Goal: Task Accomplishment & Management: Complete application form

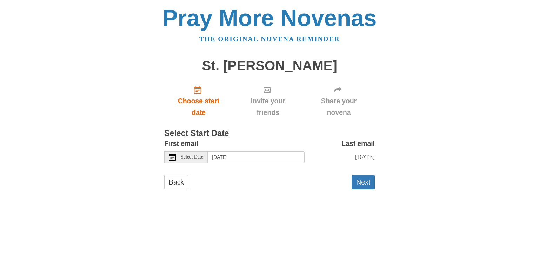
click at [365, 182] on button "Next" at bounding box center [363, 182] width 23 height 14
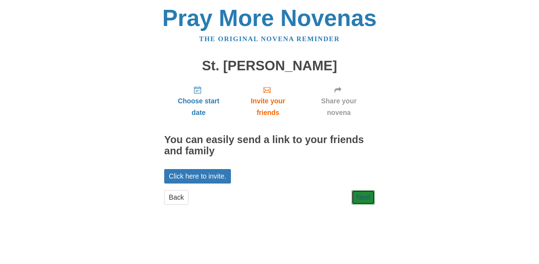
click at [366, 191] on link "Next" at bounding box center [363, 197] width 23 height 14
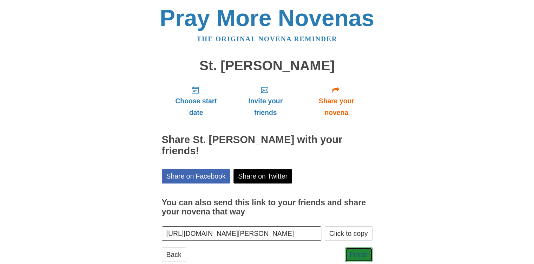
click at [361, 247] on link "Finish" at bounding box center [358, 254] width 27 height 14
